Goal: Communication & Community: Share content

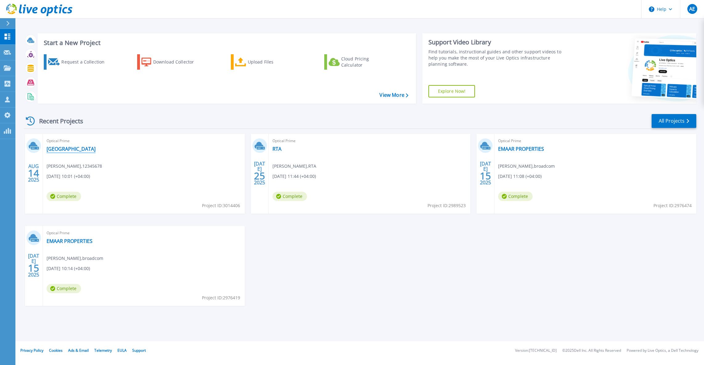
click at [72, 150] on link "[GEOGRAPHIC_DATA]" at bounding box center [71, 149] width 49 height 6
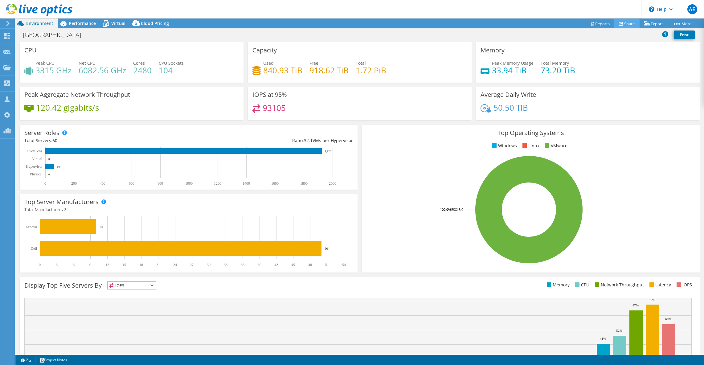
click at [625, 24] on link "Share" at bounding box center [626, 24] width 25 height 10
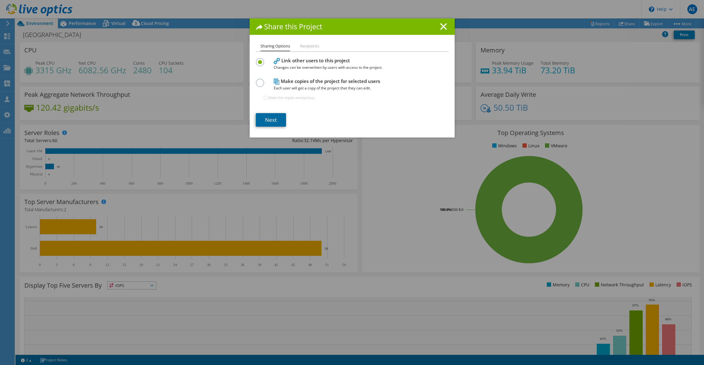
click at [274, 121] on link "Next" at bounding box center [271, 120] width 30 height 14
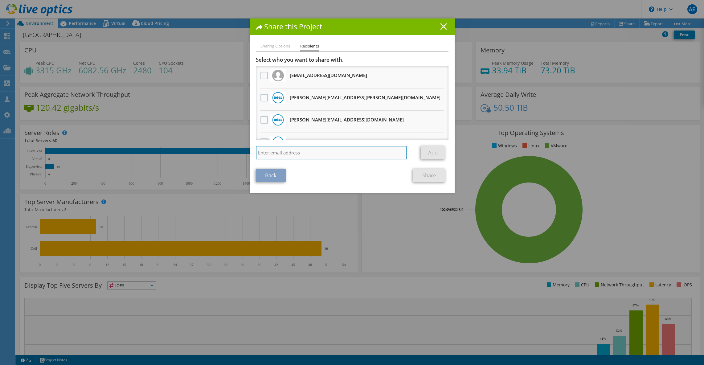
click at [296, 153] on input "search" at bounding box center [331, 153] width 151 height 14
paste input "[PERSON_NAME][EMAIL_ADDRESS][PERSON_NAME][DOMAIN_NAME]"
type input "[PERSON_NAME][EMAIL_ADDRESS][PERSON_NAME][DOMAIN_NAME]"
click at [427, 152] on link "Add" at bounding box center [432, 153] width 24 height 14
click at [291, 151] on input "search" at bounding box center [331, 153] width 151 height 14
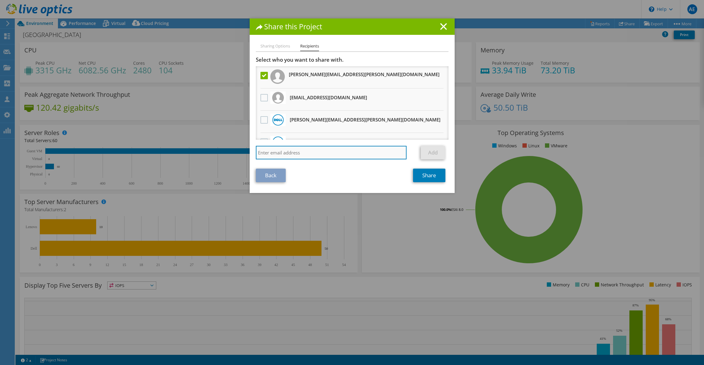
paste input "[EMAIL_ADDRESS][DOMAIN_NAME]"
type input "[EMAIL_ADDRESS][DOMAIN_NAME]"
click at [429, 153] on link "Add" at bounding box center [432, 153] width 24 height 14
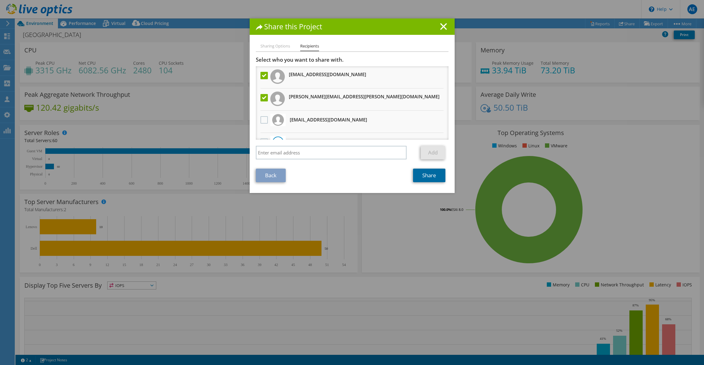
click at [432, 178] on link "Share" at bounding box center [429, 175] width 32 height 14
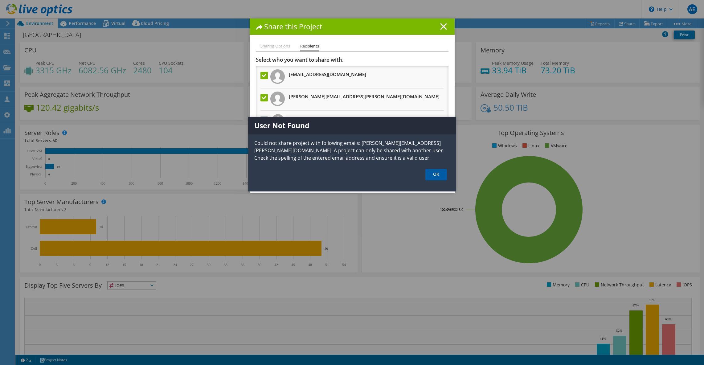
click at [439, 173] on link "OK" at bounding box center [436, 174] width 22 height 11
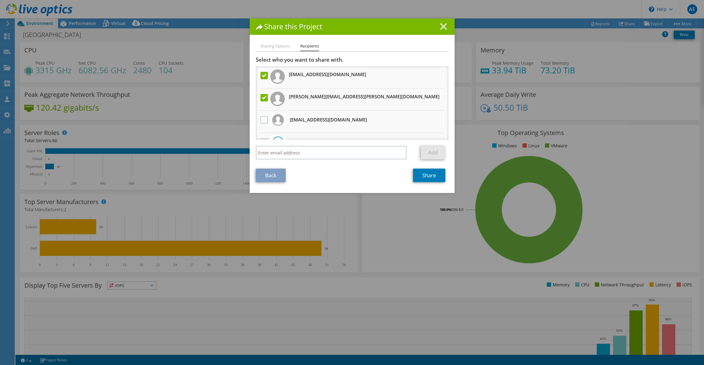
click at [446, 29] on icon at bounding box center [443, 26] width 7 height 7
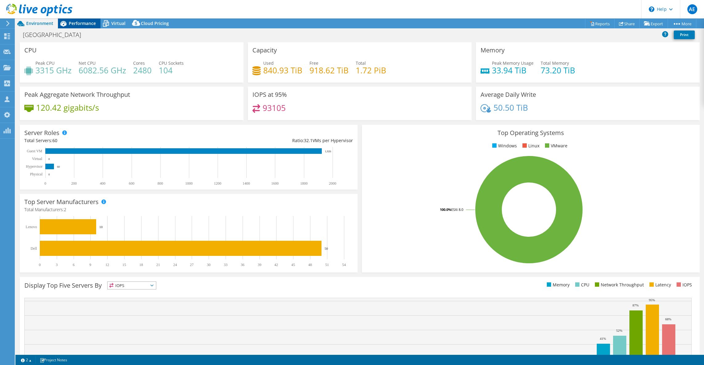
click at [77, 20] on div "Performance" at bounding box center [79, 23] width 43 height 10
